Goal: Task Accomplishment & Management: Manage account settings

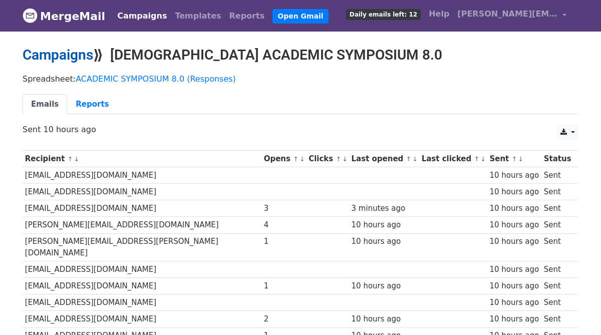
click at [65, 55] on link "Campaigns" at bounding box center [58, 55] width 71 height 17
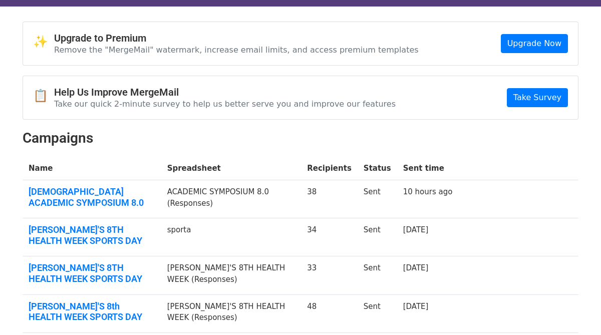
scroll to position [32, 0]
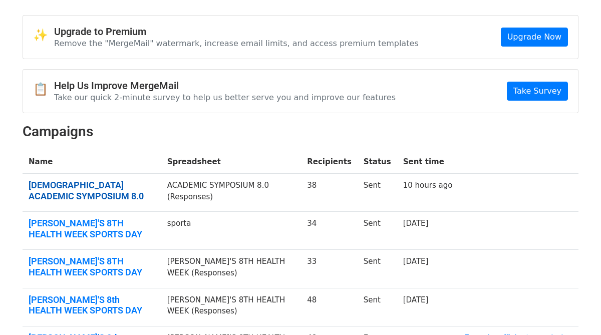
click at [96, 186] on link "[DEMOGRAPHIC_DATA] ACADEMIC SYMPOSIUM 8.0" at bounding box center [92, 191] width 127 height 22
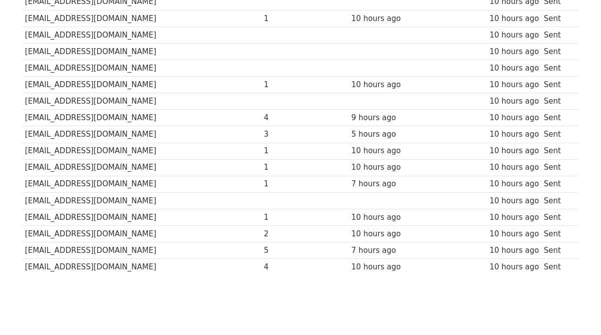
scroll to position [532, 0]
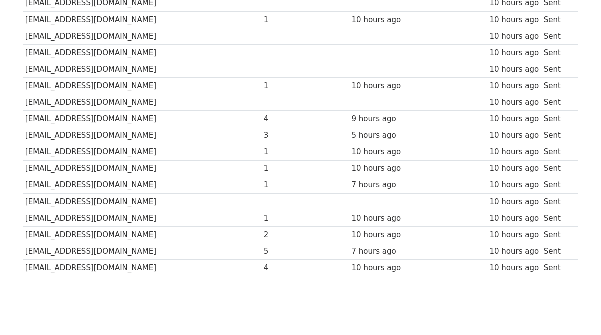
click at [261, 260] on td "4" at bounding box center [283, 268] width 45 height 17
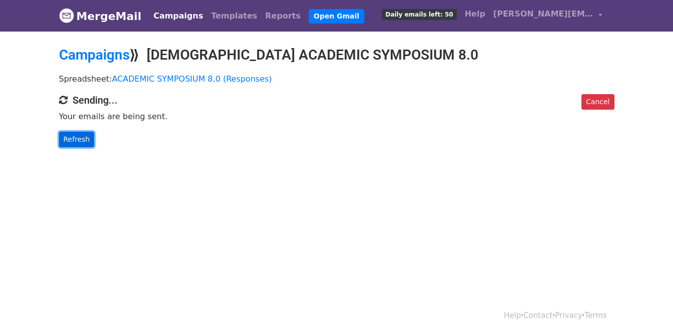
click at [72, 139] on link "Refresh" at bounding box center [77, 140] width 36 height 16
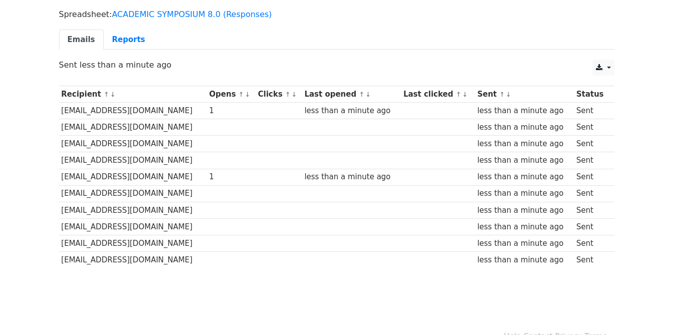
scroll to position [87, 0]
